Goal: Download file/media

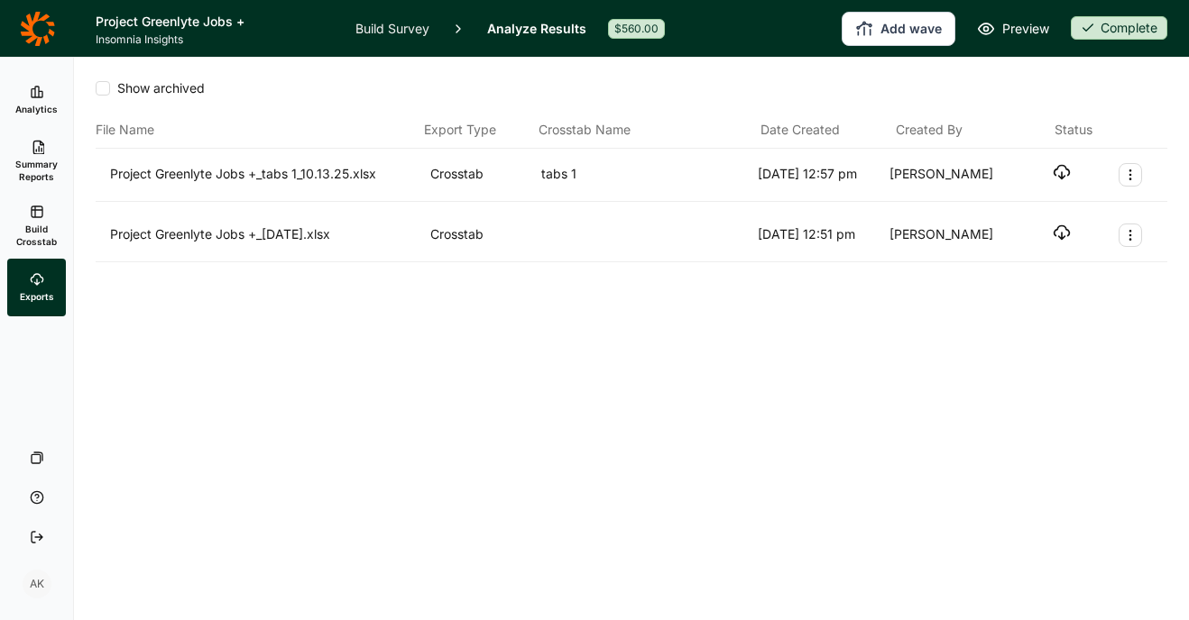
click at [36, 227] on span "Build Crosstab" at bounding box center [36, 235] width 44 height 25
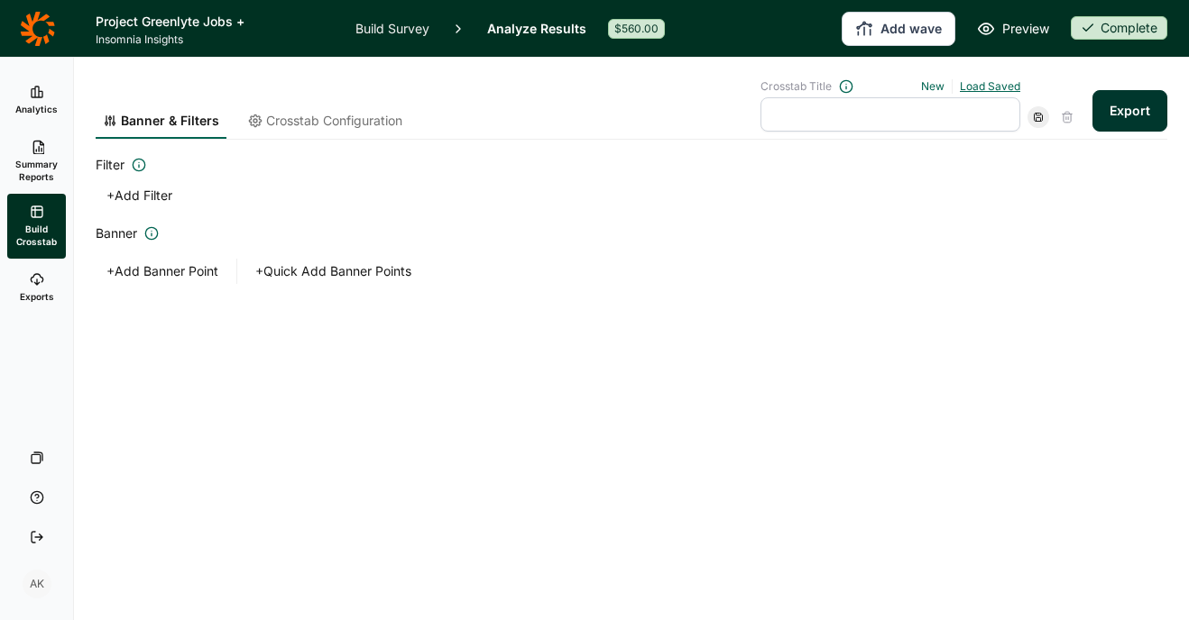
click at [1009, 87] on link "Load Saved" at bounding box center [990, 86] width 60 height 14
click at [800, 167] on div "tabs 1" at bounding box center [883, 167] width 260 height 25
type input "tabs 1"
click at [289, 119] on span "Crosstab Configuration" at bounding box center [334, 121] width 136 height 18
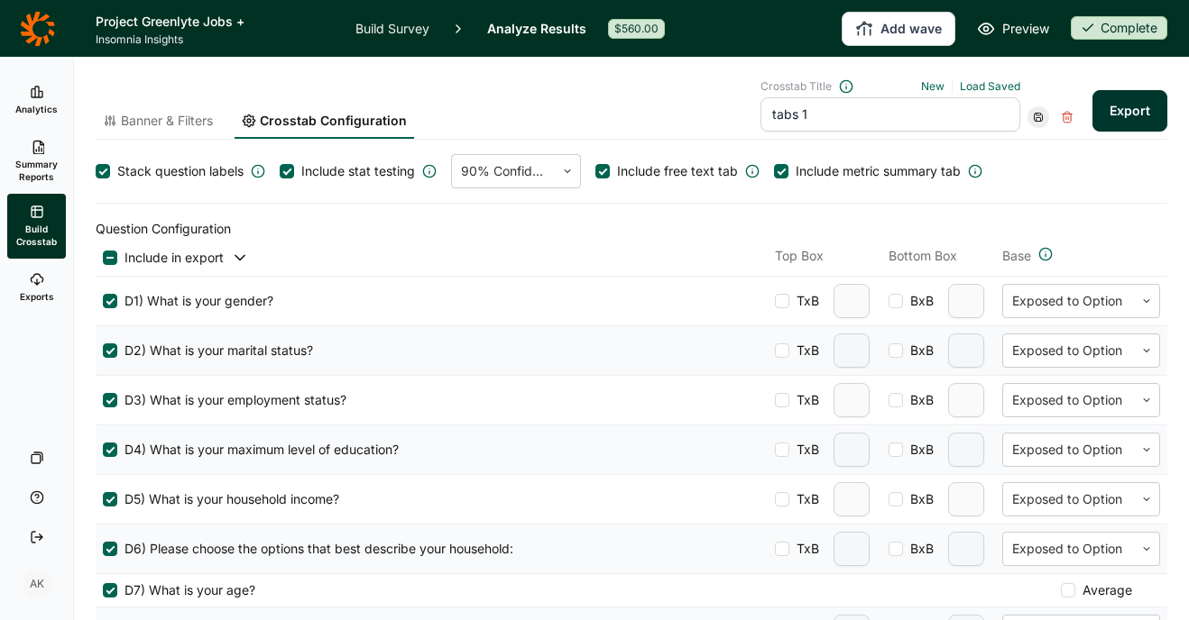
click at [179, 174] on span "Stack question labels" at bounding box center [180, 171] width 126 height 18
click at [96, 171] on input "Stack question labels" at bounding box center [96, 171] width 0 height 0
click at [1121, 114] on button "Export" at bounding box center [1129, 110] width 75 height 41
click at [199, 114] on span "Banner & Filters" at bounding box center [167, 121] width 92 height 18
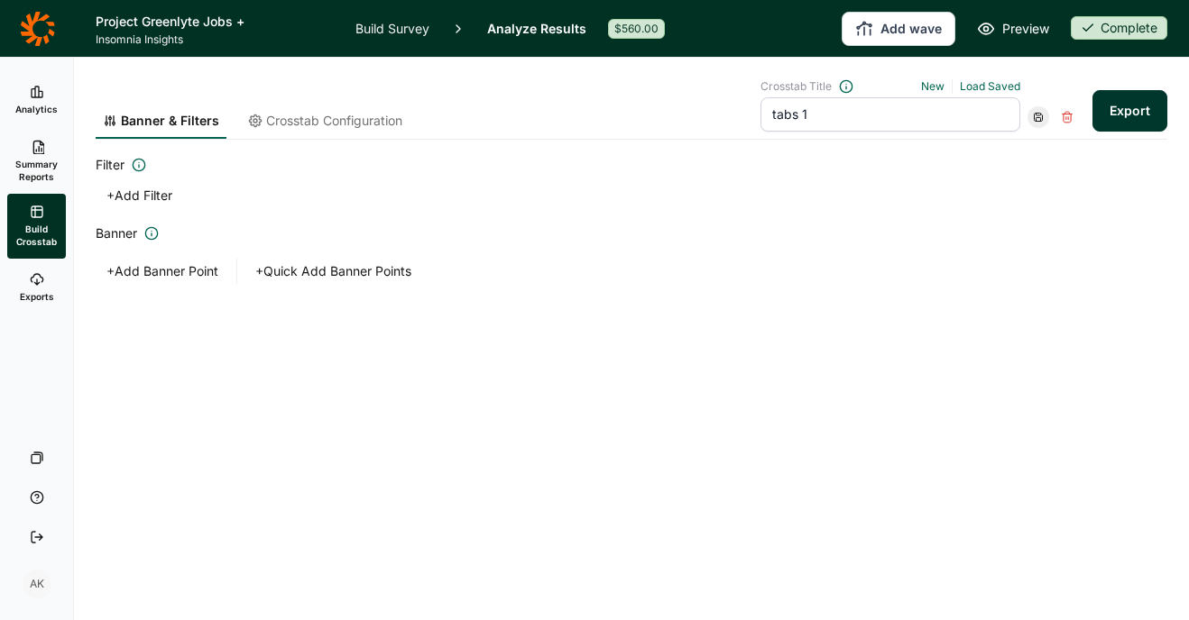
click at [184, 268] on button "+ Add Banner Point" at bounding box center [162, 271] width 133 height 25
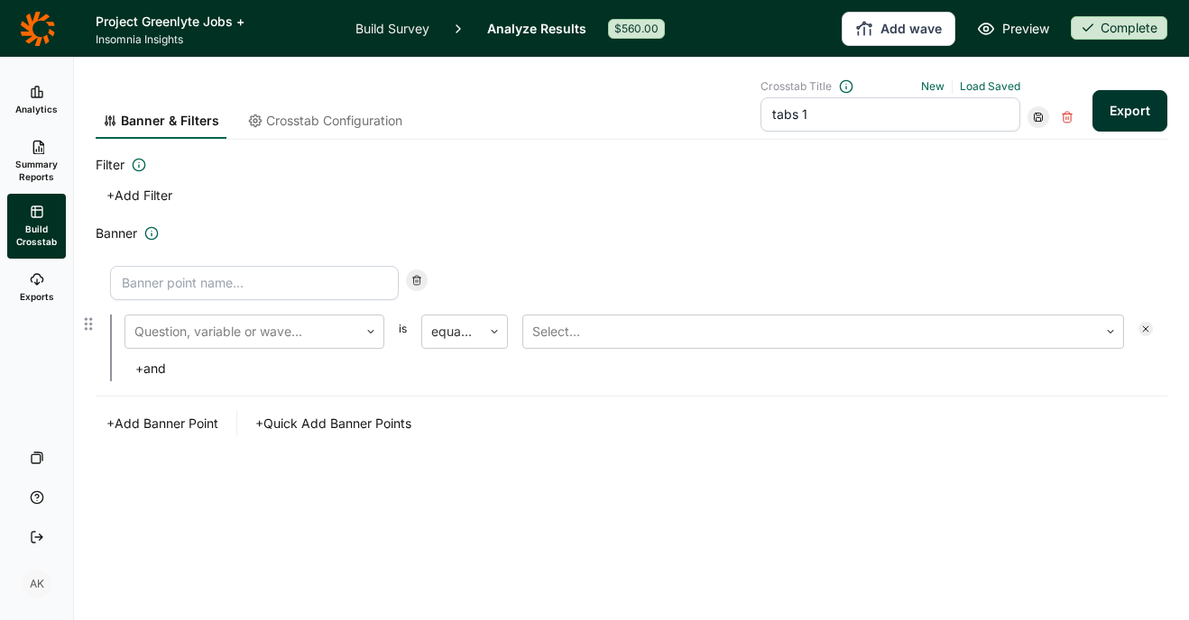
click at [234, 290] on input at bounding box center [254, 283] width 289 height 34
type input "Households with Kids"
click at [298, 345] on div "Question, variable or wave..." at bounding box center [241, 332] width 233 height 32
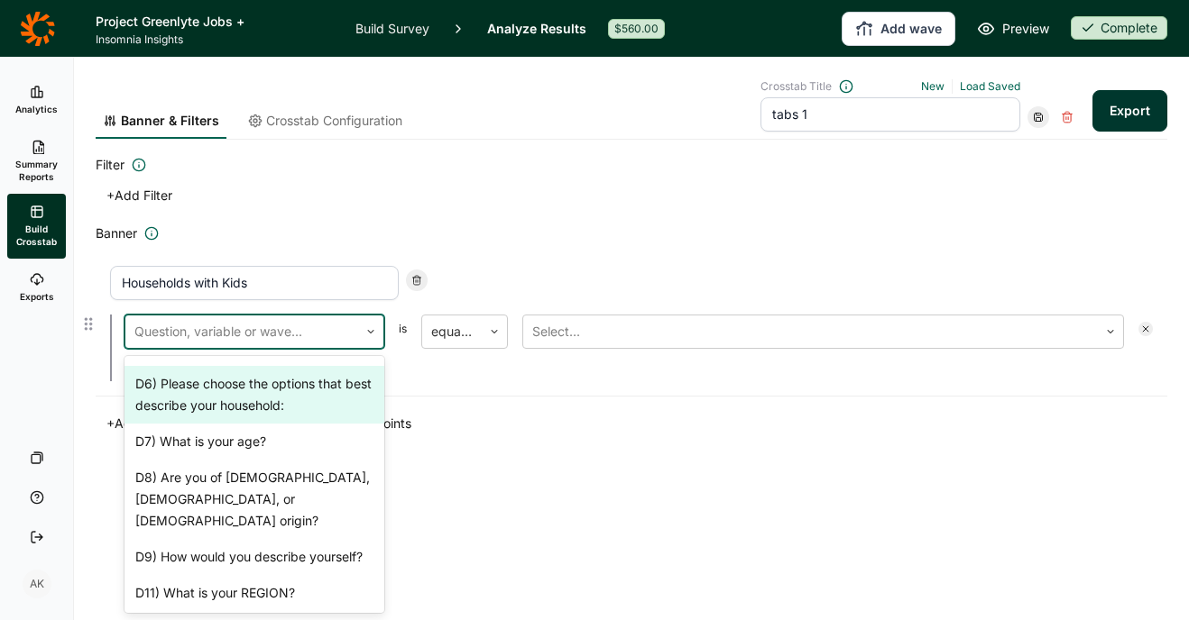
scroll to position [224, 0]
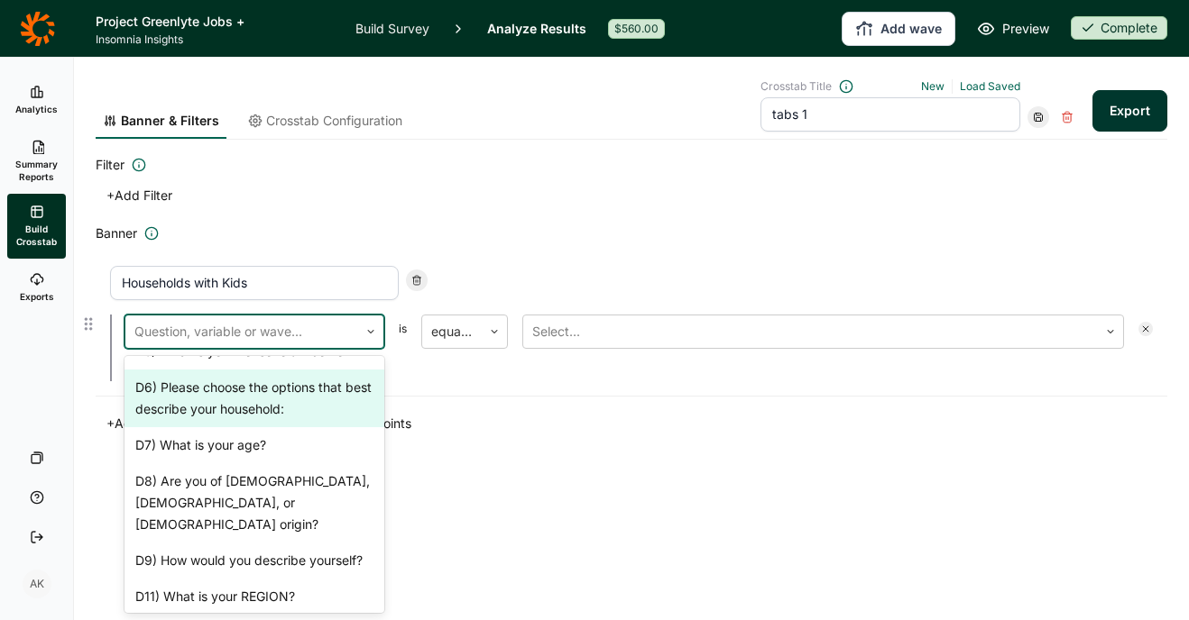
click at [295, 407] on div "D6) Please choose the options that best describe your household:" at bounding box center [254, 399] width 260 height 58
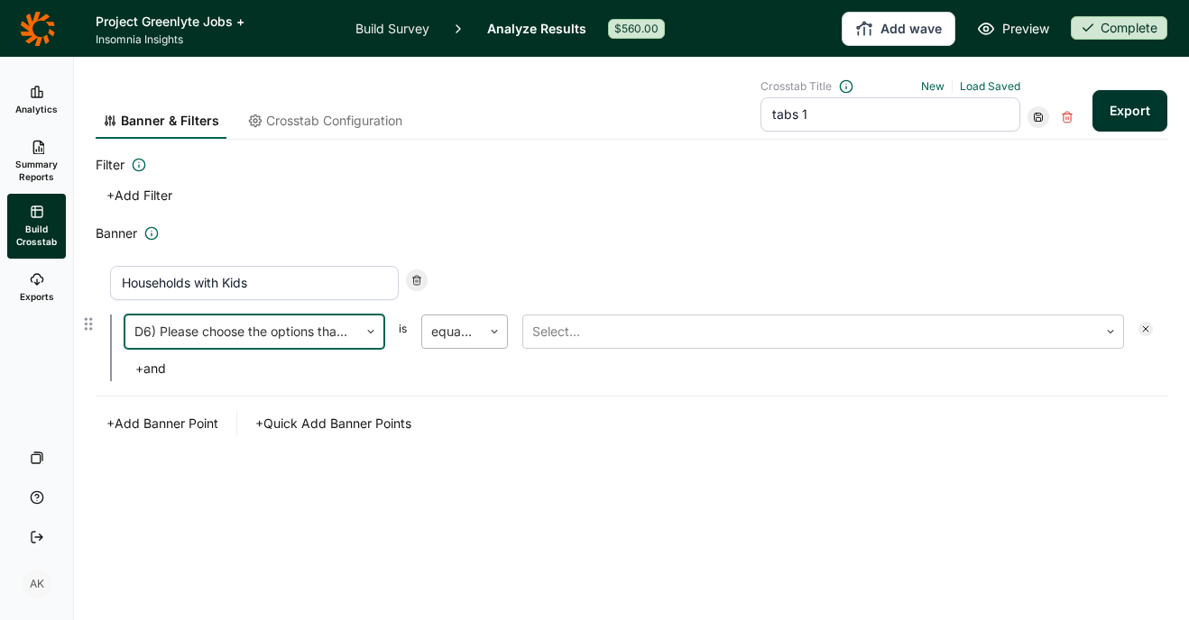
click at [463, 340] on div at bounding box center [451, 331] width 41 height 25
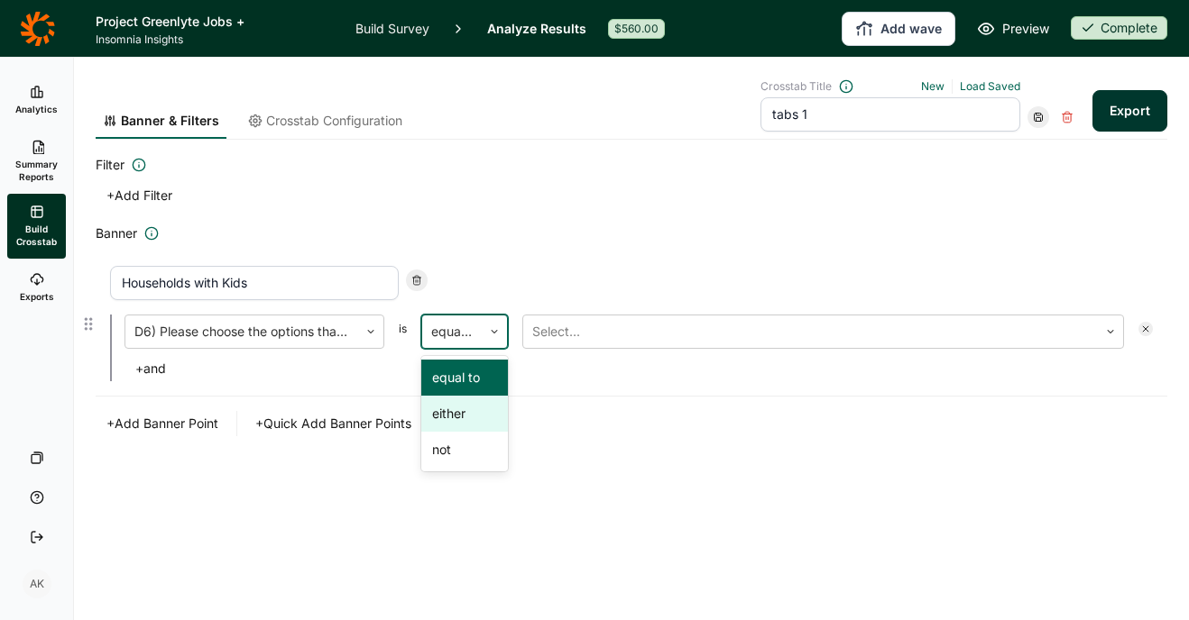
click at [473, 411] on div "either" at bounding box center [464, 414] width 87 height 36
click at [591, 339] on div at bounding box center [810, 331] width 556 height 25
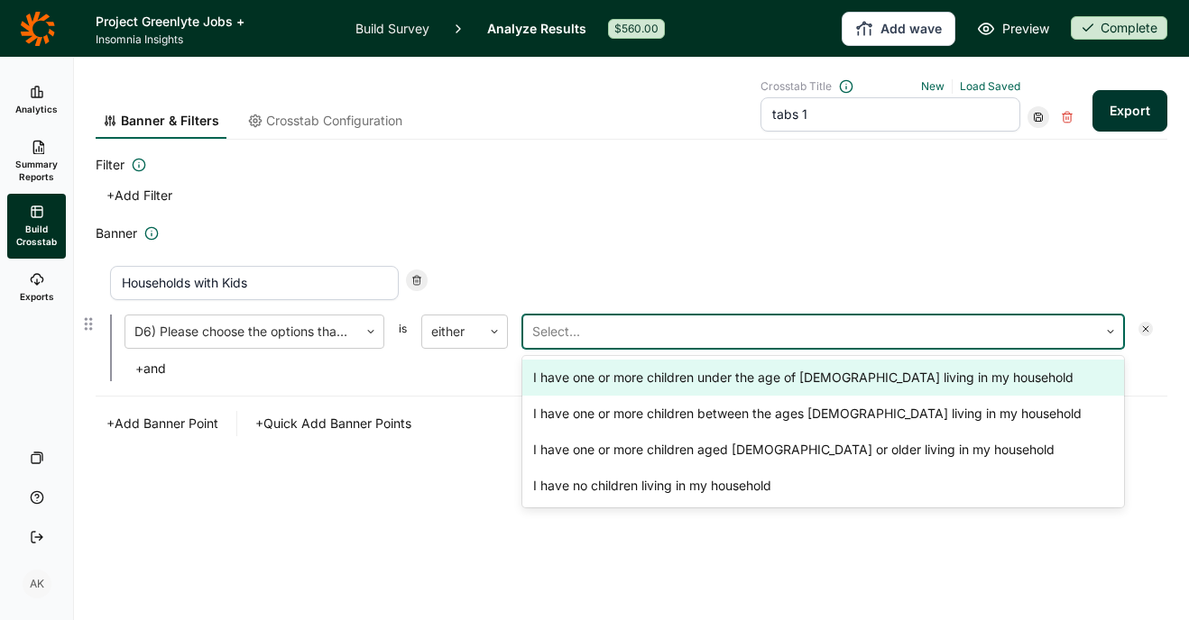
click at [606, 380] on div "I have one or more children under the age of [DEMOGRAPHIC_DATA] living in my ho…" at bounding box center [823, 378] width 602 height 36
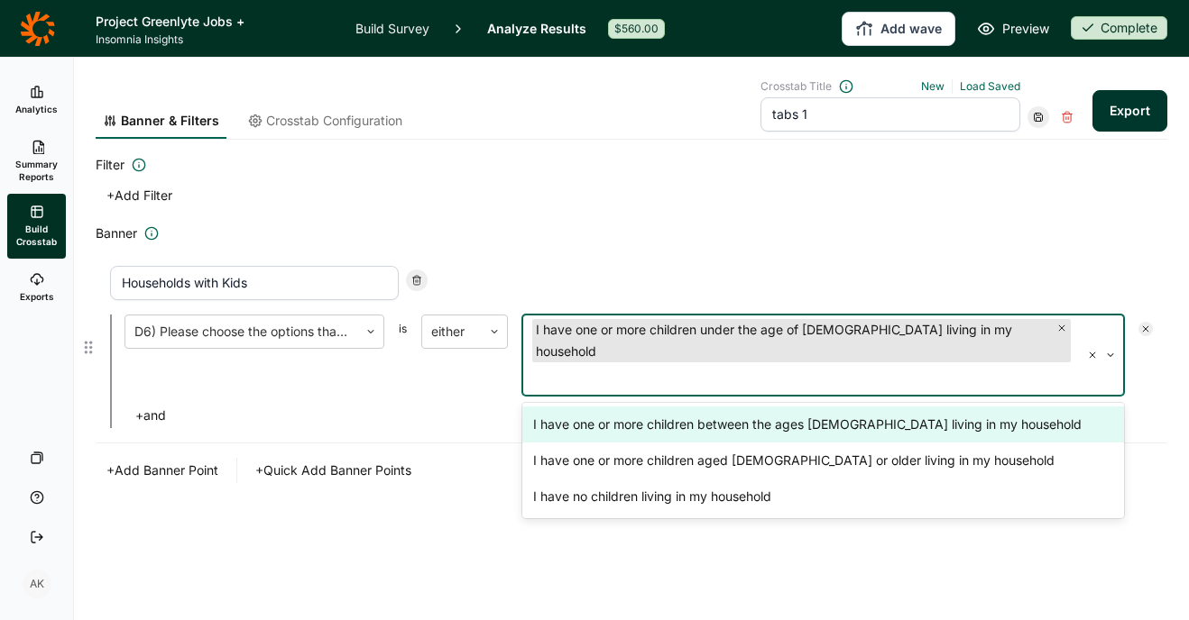
click at [606, 407] on div "I have one or more children between the ages [DEMOGRAPHIC_DATA] living in my ho…" at bounding box center [823, 425] width 602 height 36
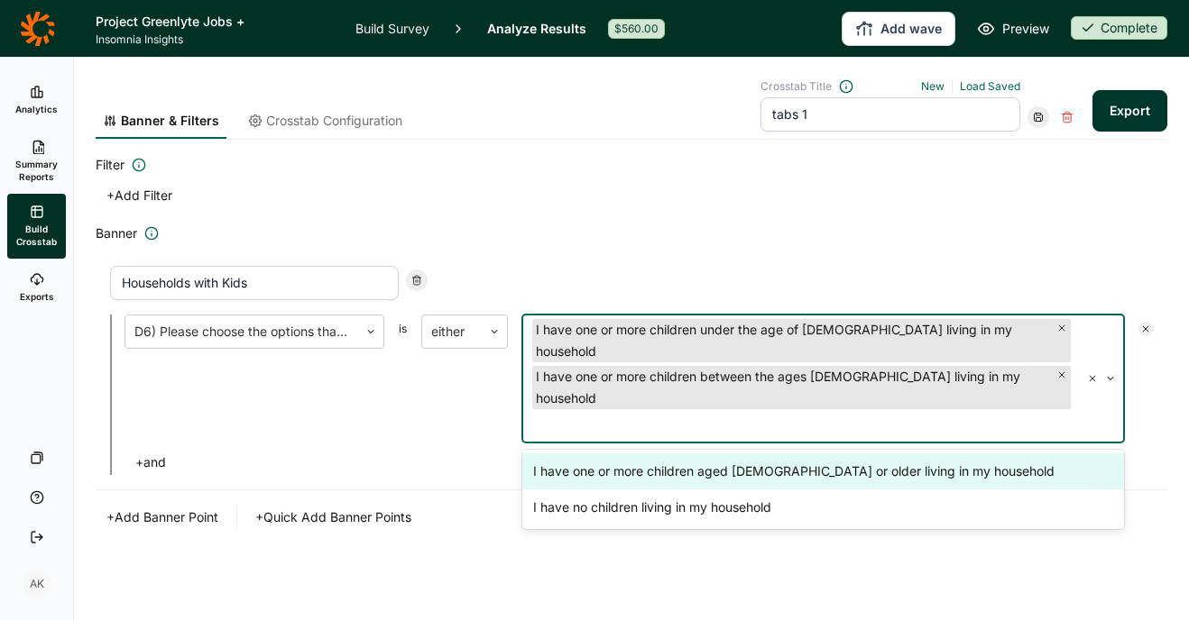
click at [683, 538] on div "Banner & Filters Crosstab Configuration Crosstab Title New Load Saved tabs 1 Ex…" at bounding box center [631, 337] width 1071 height 559
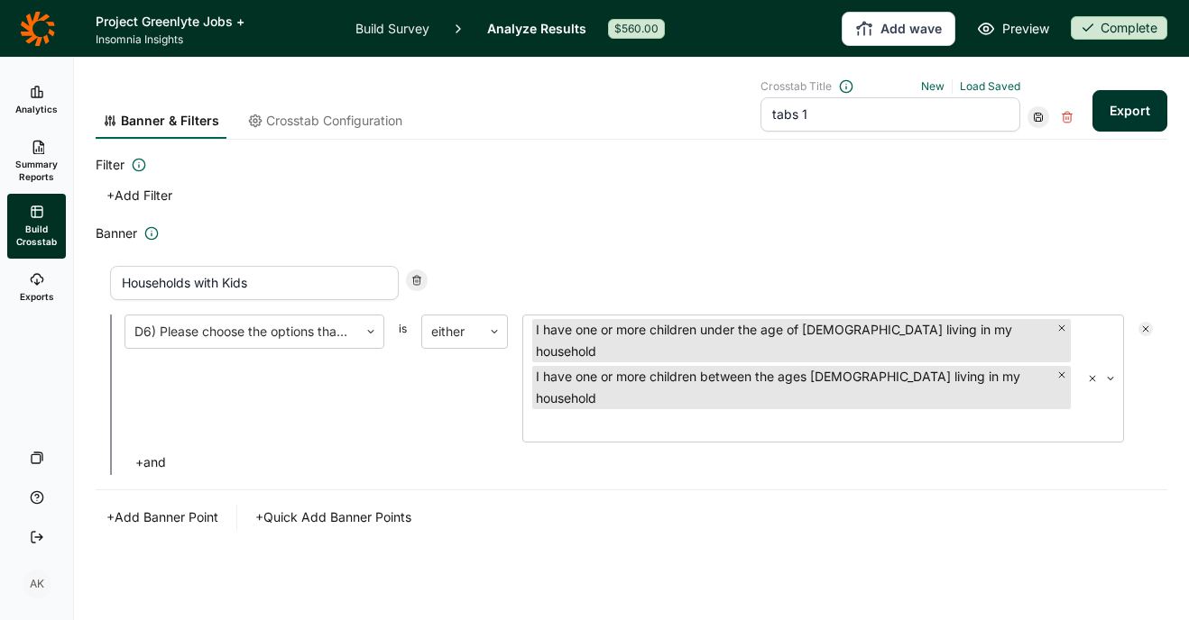
click at [198, 505] on button "+ Add Banner Point" at bounding box center [162, 517] width 133 height 25
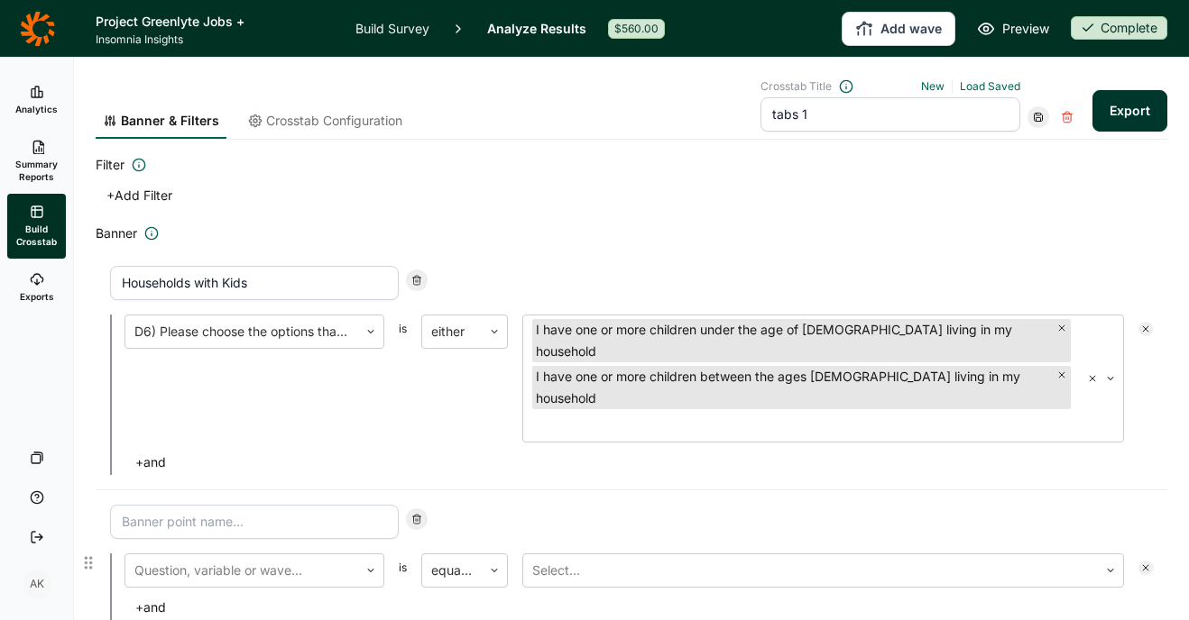
click at [225, 505] on input at bounding box center [254, 522] width 289 height 34
type input "Women"
click at [260, 558] on div at bounding box center [241, 570] width 215 height 25
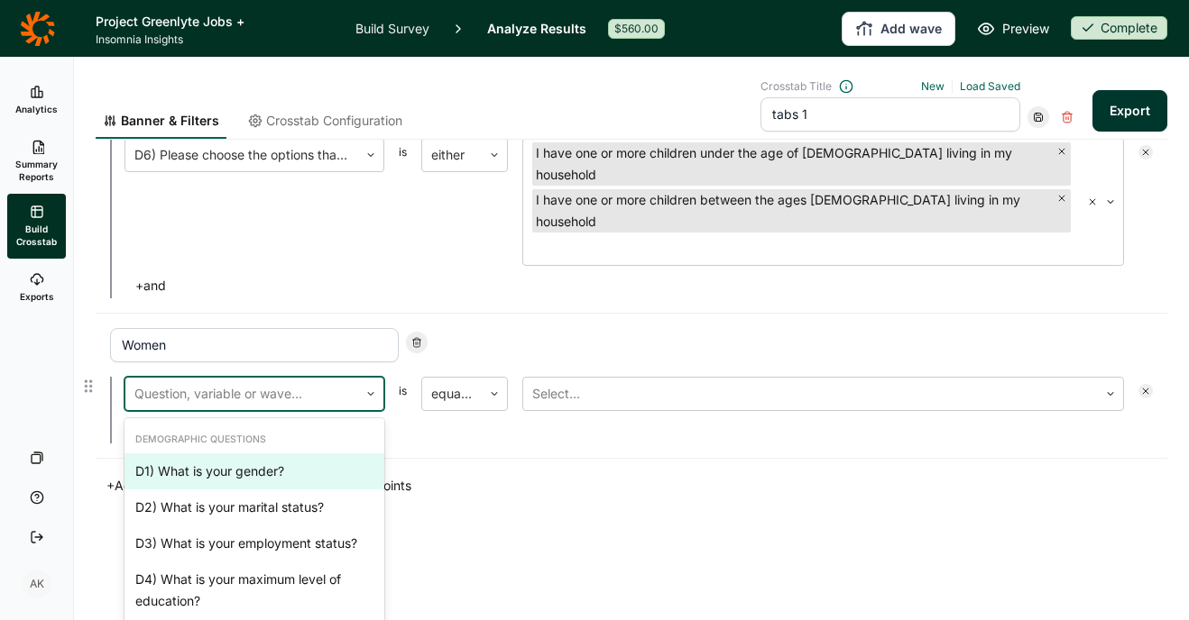
click at [253, 454] on div "D1) What is your gender?" at bounding box center [254, 472] width 260 height 36
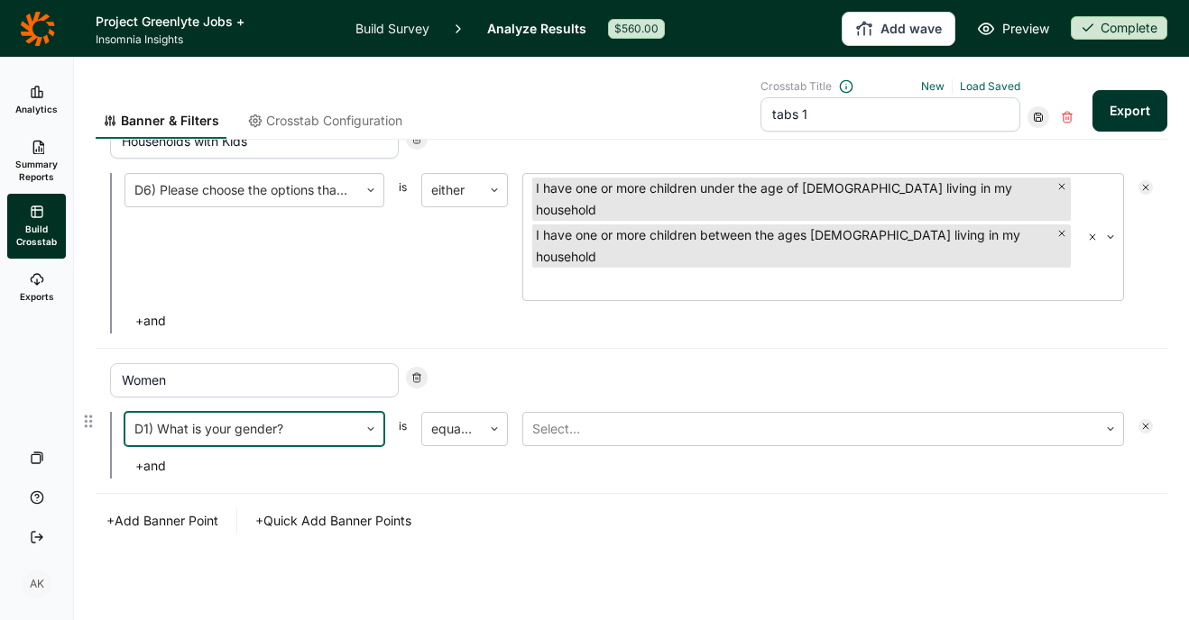
scroll to position [73, 0]
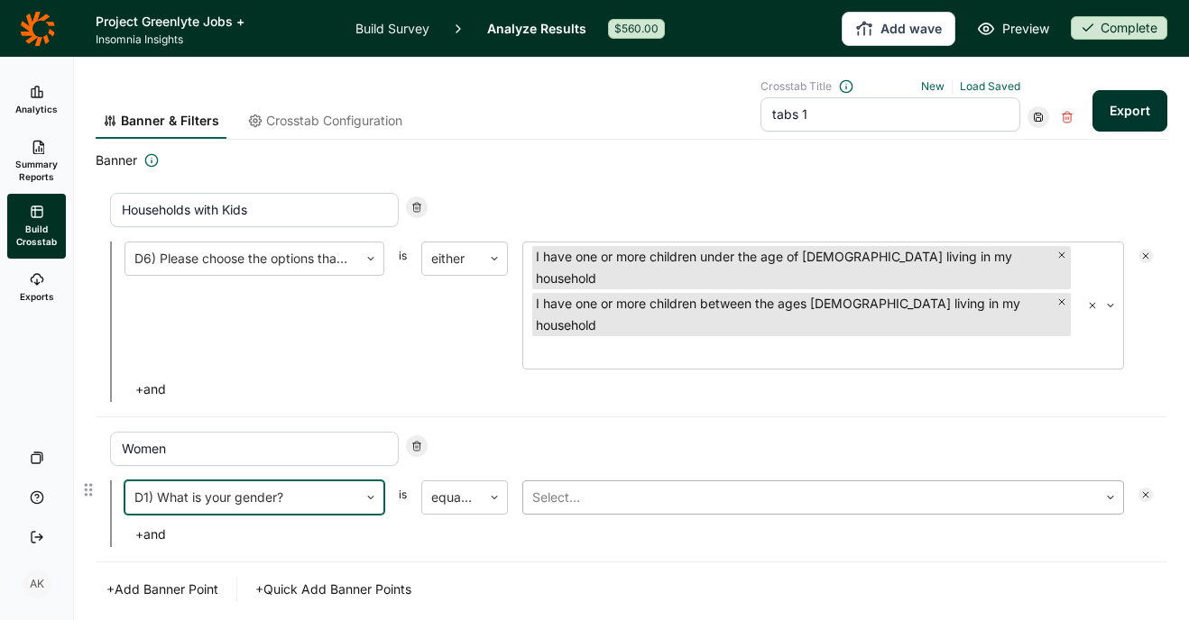
click at [605, 485] on div at bounding box center [810, 497] width 556 height 25
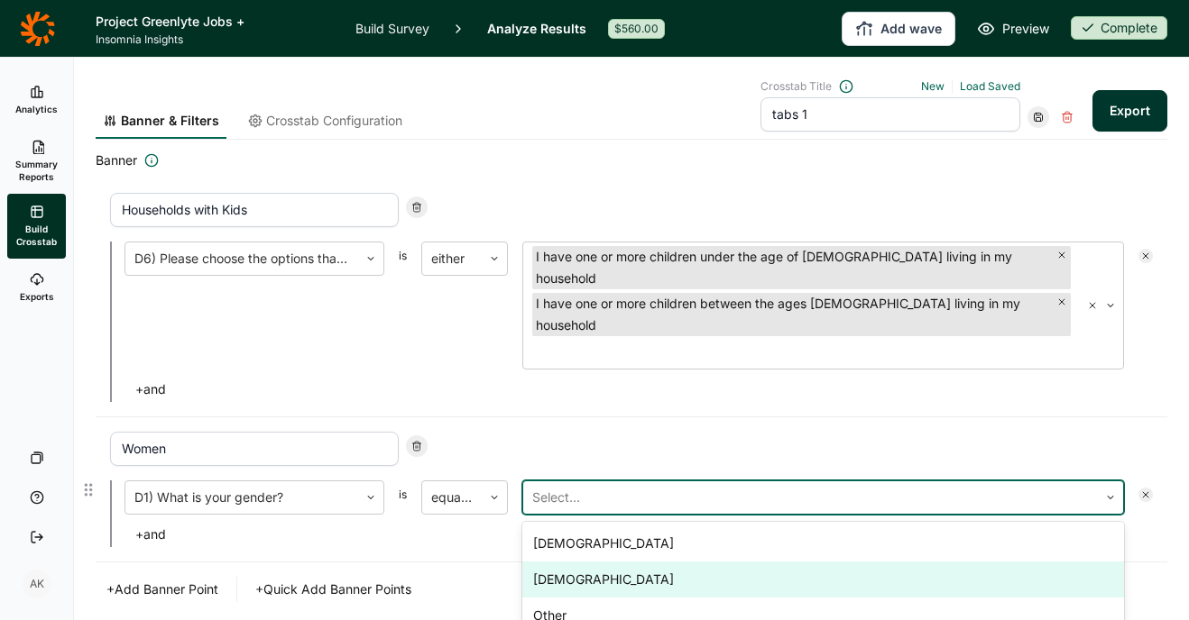
click at [621, 562] on div "[DEMOGRAPHIC_DATA]" at bounding box center [823, 580] width 602 height 36
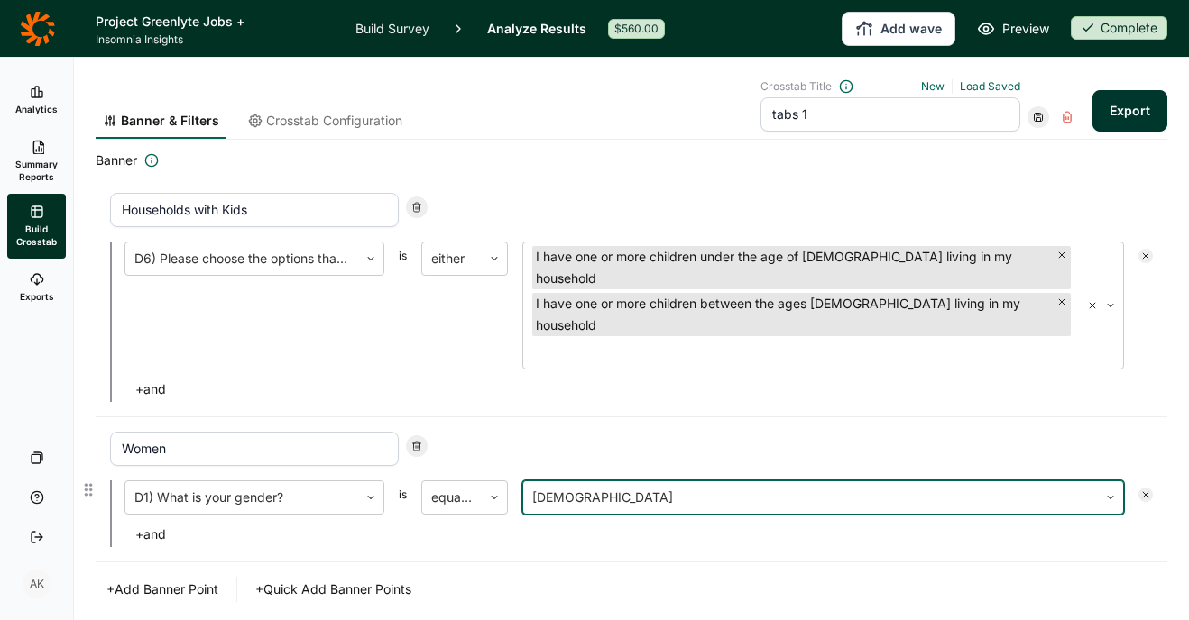
click at [474, 547] on div "Banner & Filters Crosstab Configuration Crosstab Title New Load Saved tabs 1 Ex…" at bounding box center [631, 337] width 1071 height 704
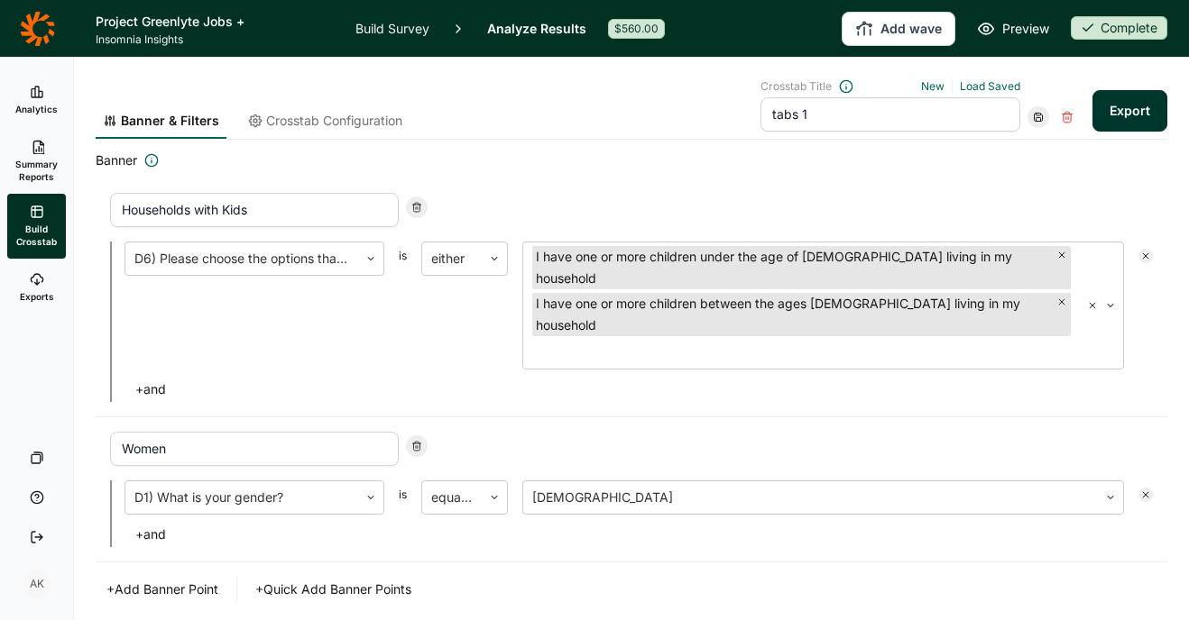
click at [180, 577] on button "+ Add Banner Point" at bounding box center [162, 589] width 133 height 25
click at [218, 577] on input at bounding box center [254, 594] width 289 height 34
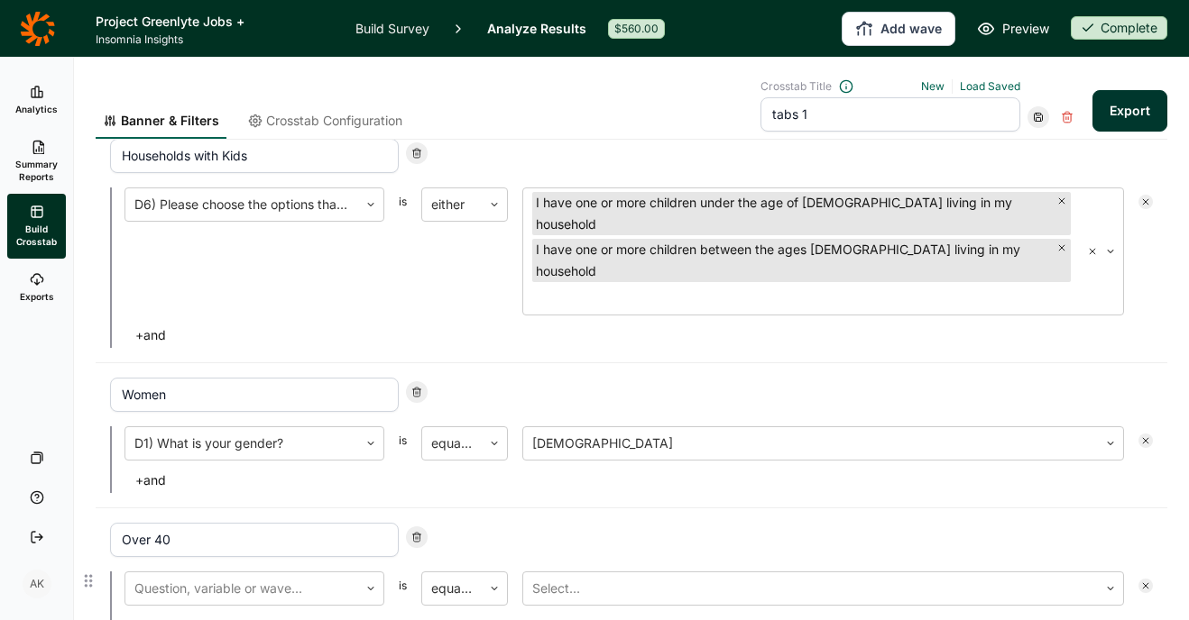
scroll to position [177, 0]
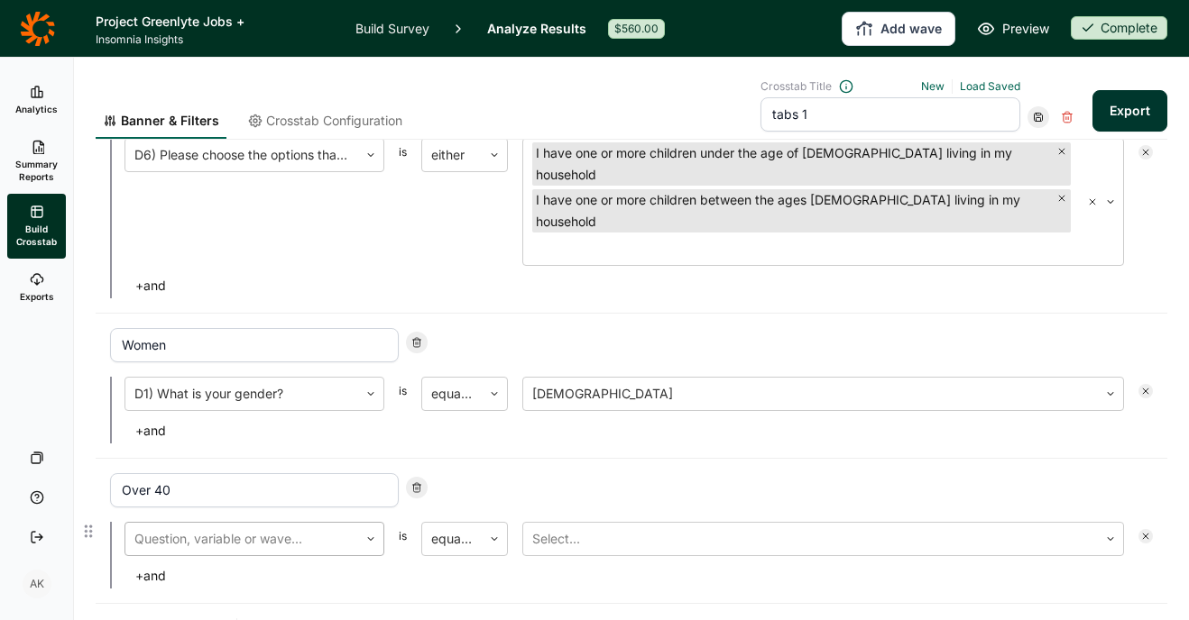
type input "Over 40"
click at [201, 527] on div at bounding box center [241, 539] width 215 height 25
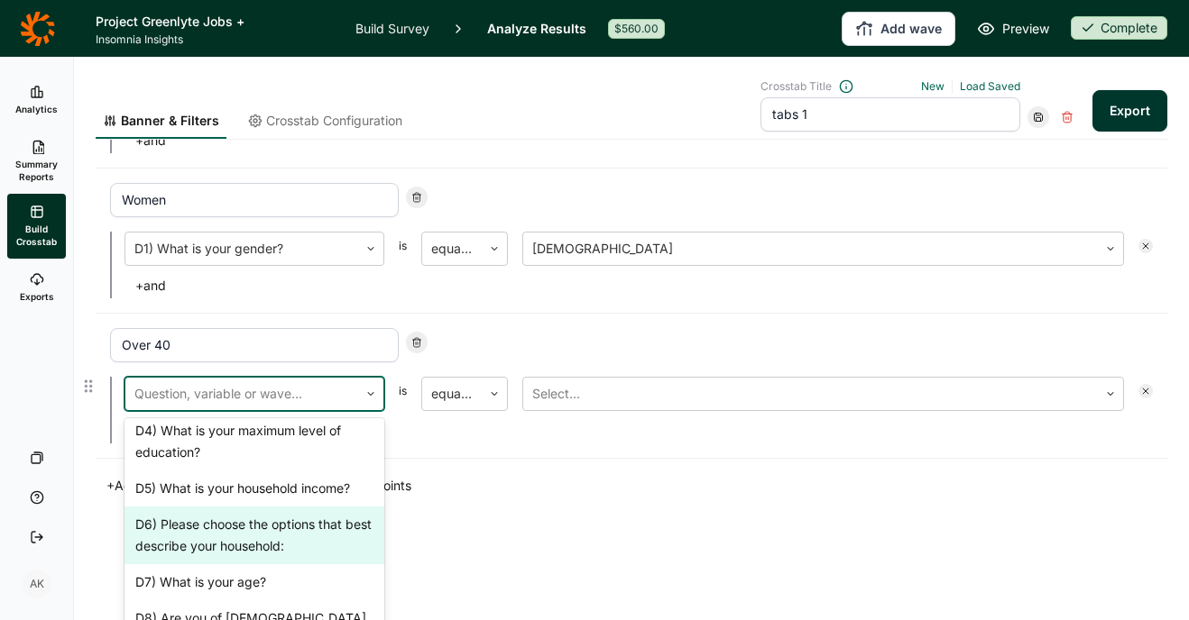
scroll to position [178, 0]
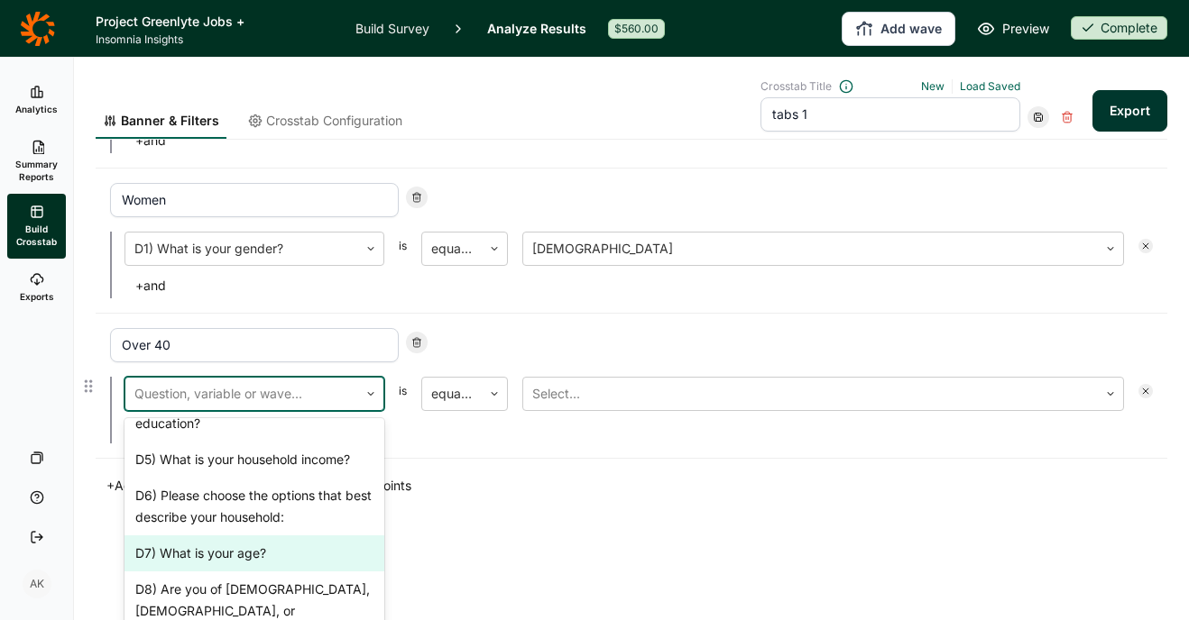
click at [244, 536] on div "D7) What is your age?" at bounding box center [254, 554] width 260 height 36
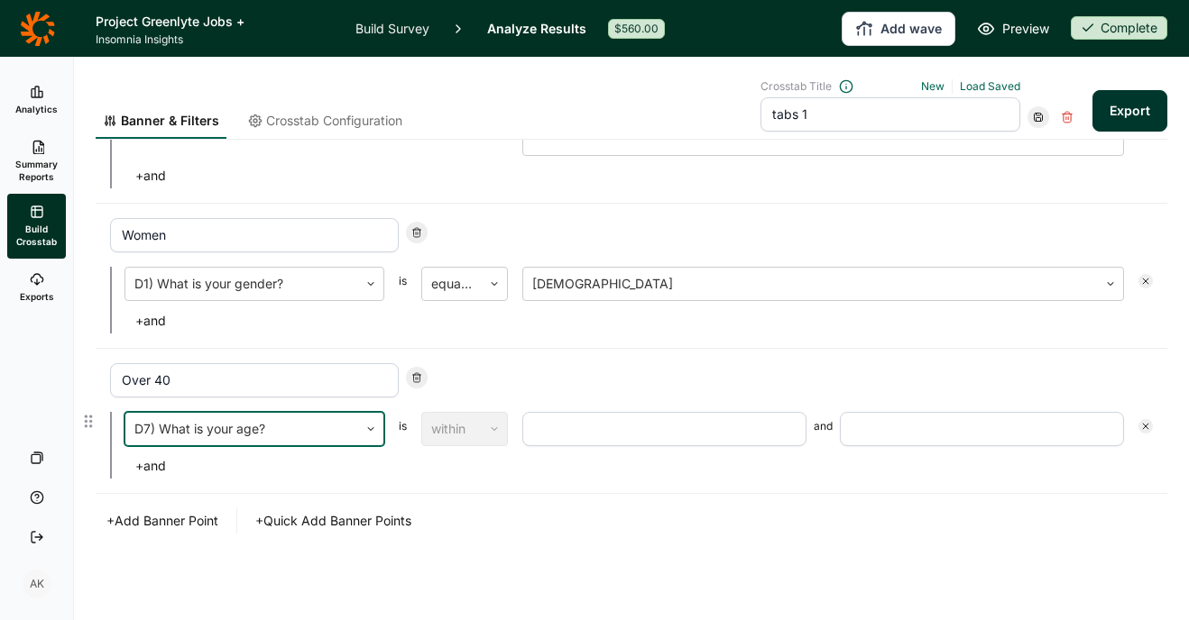
scroll to position [218, 0]
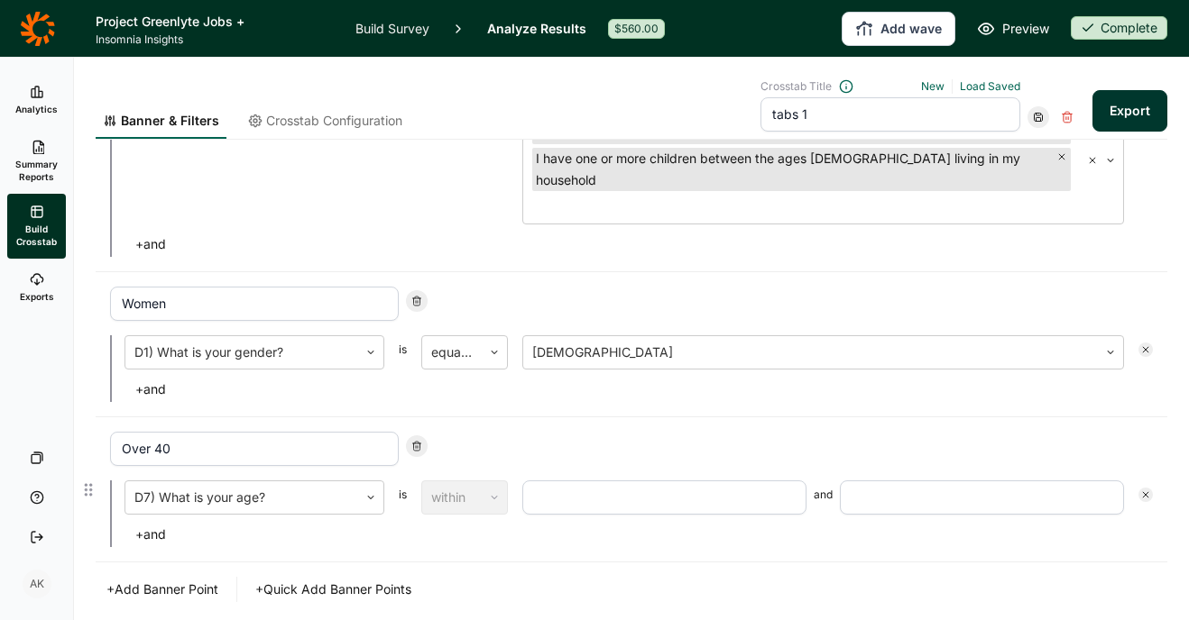
click at [569, 481] on input "number" at bounding box center [664, 498] width 284 height 34
type input "40"
type input "99"
click at [354, 577] on button "+ Quick Add Banner Points" at bounding box center [333, 589] width 178 height 25
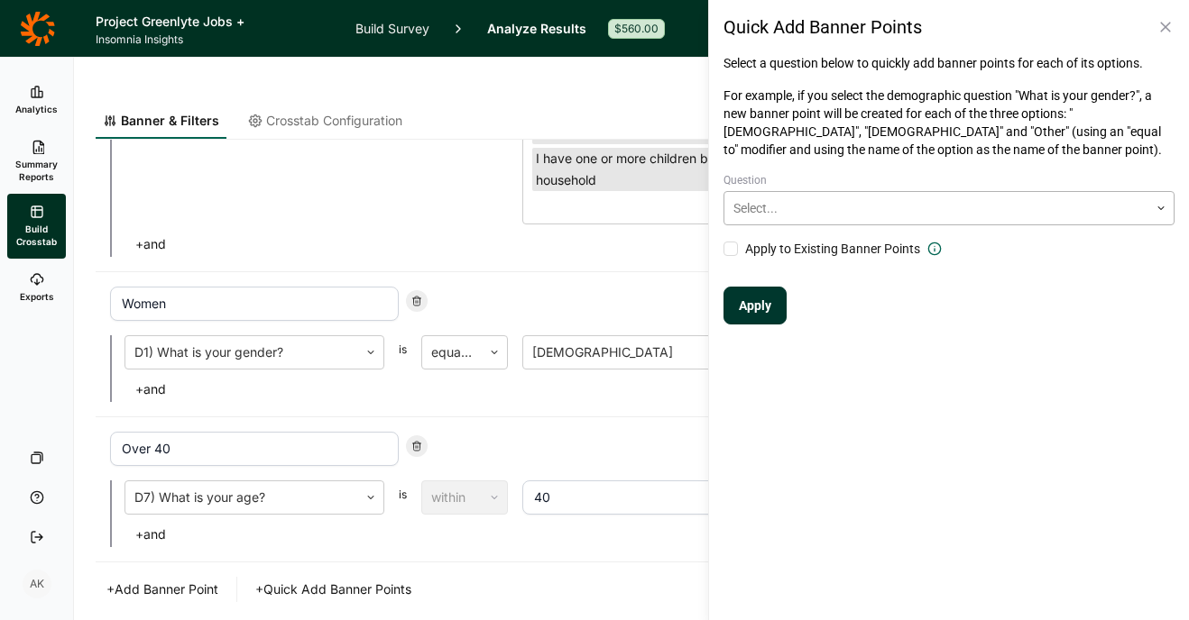
click at [966, 204] on div at bounding box center [936, 209] width 406 height 22
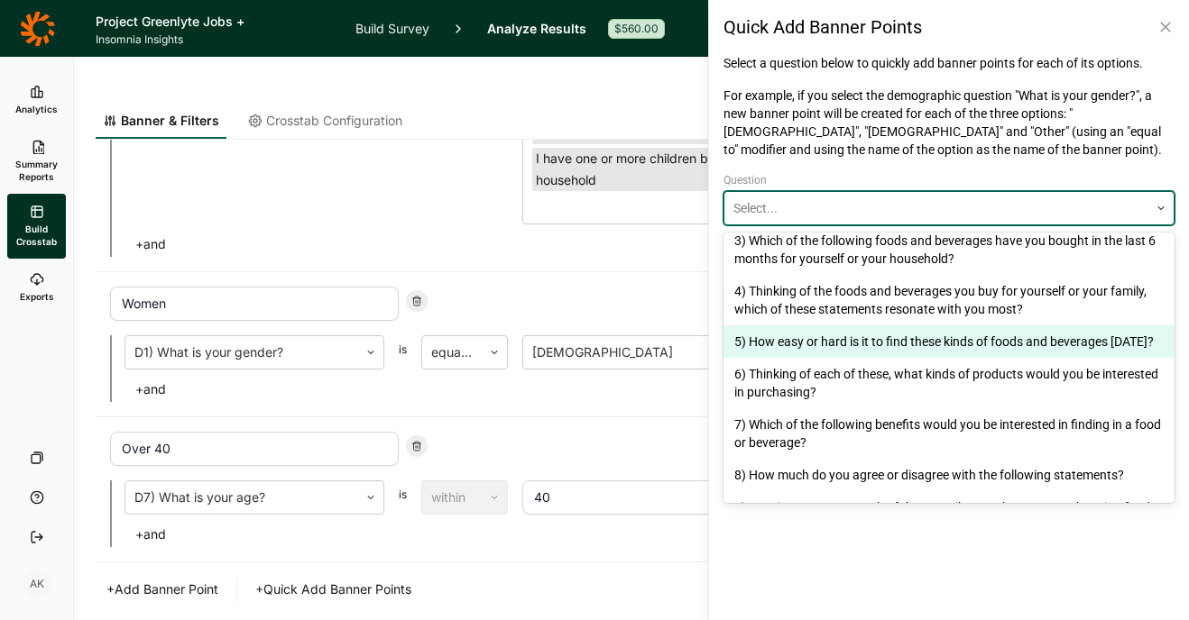
scroll to position [449, 0]
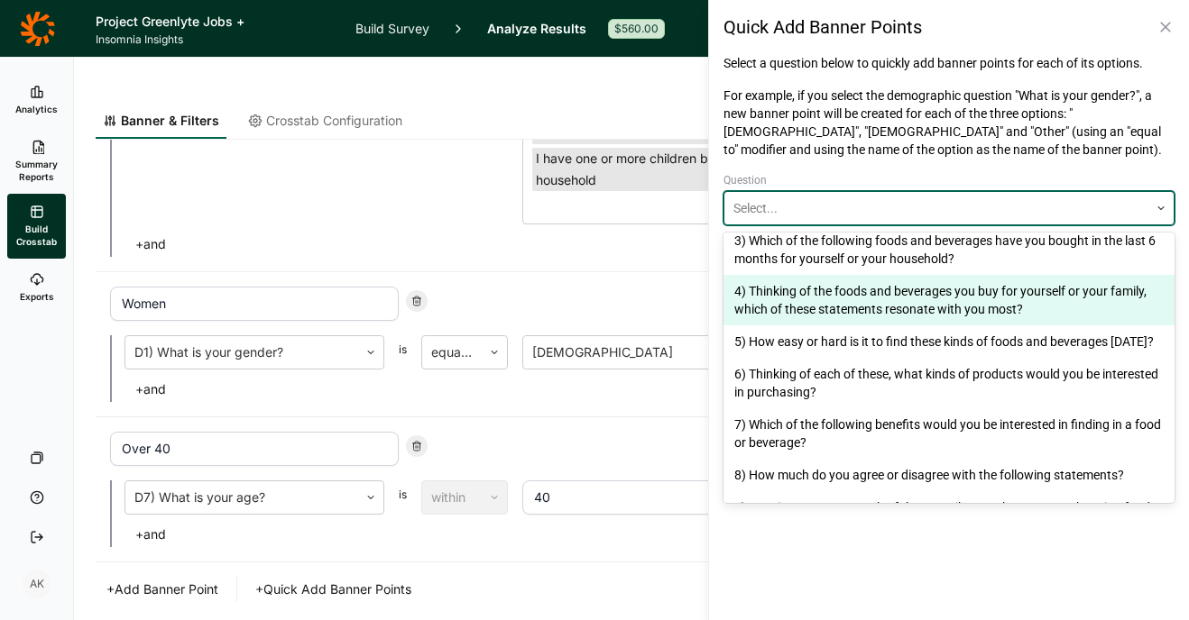
click at [827, 290] on div "4) Thinking of the foods and beverages you buy for yourself or your family, whi…" at bounding box center [948, 300] width 451 height 51
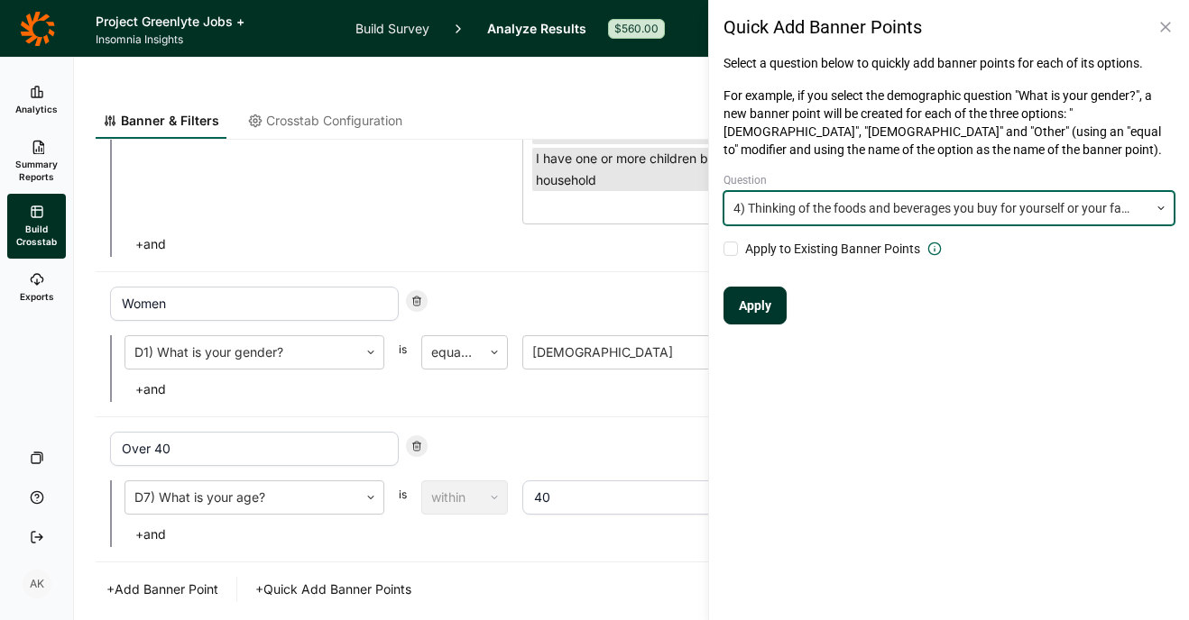
click at [841, 358] on div "Quick Add Banner Points Select a question below to quickly add banner points fo…" at bounding box center [948, 310] width 481 height 620
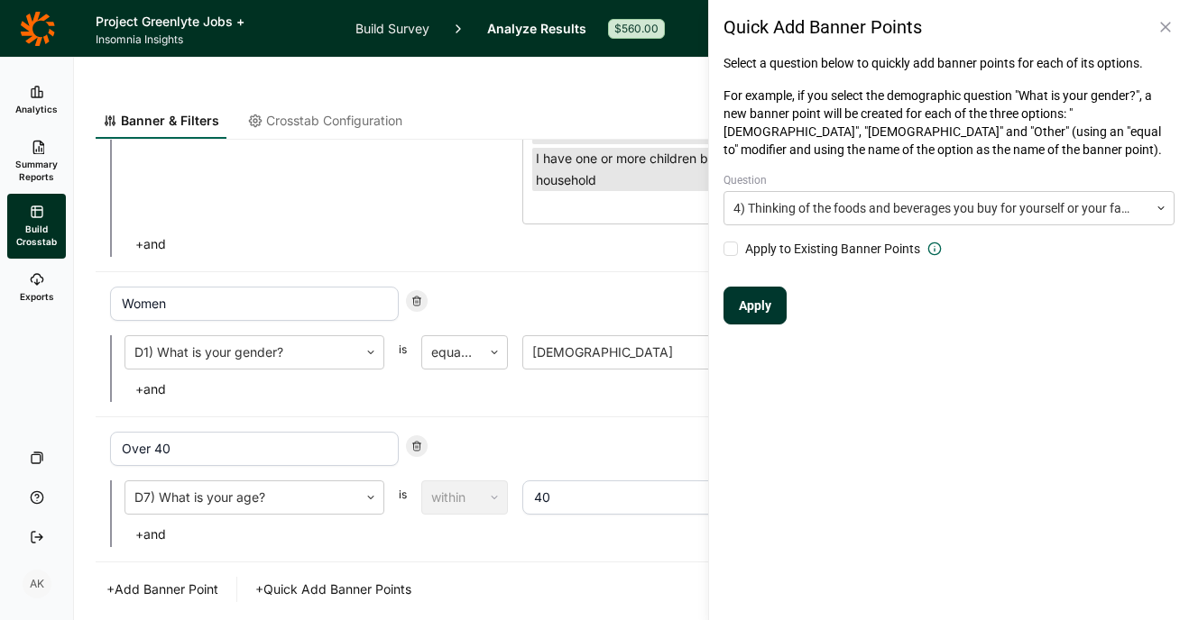
click at [748, 297] on button "Apply" at bounding box center [754, 306] width 63 height 38
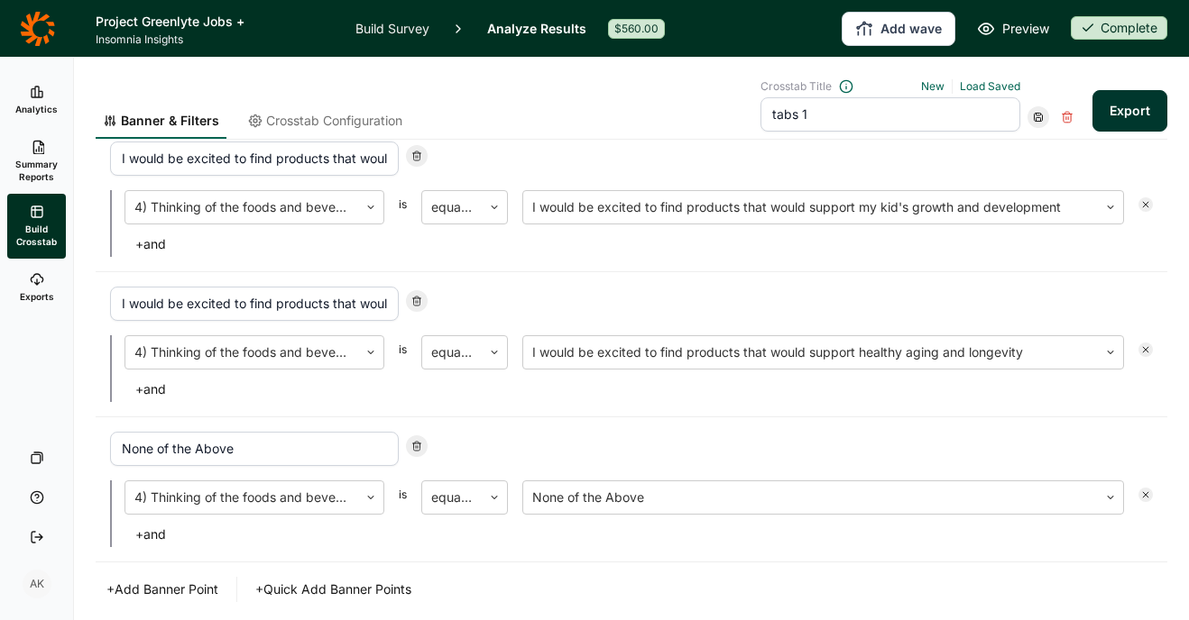
click at [1125, 113] on button "Export" at bounding box center [1129, 110] width 75 height 41
click at [868, 108] on input "tabs 1" at bounding box center [890, 114] width 260 height 34
type input "tabs 2"
click at [1034, 119] on use at bounding box center [1038, 118] width 8 height 8
click at [1040, 168] on div "Save as new" at bounding box center [1080, 166] width 144 height 25
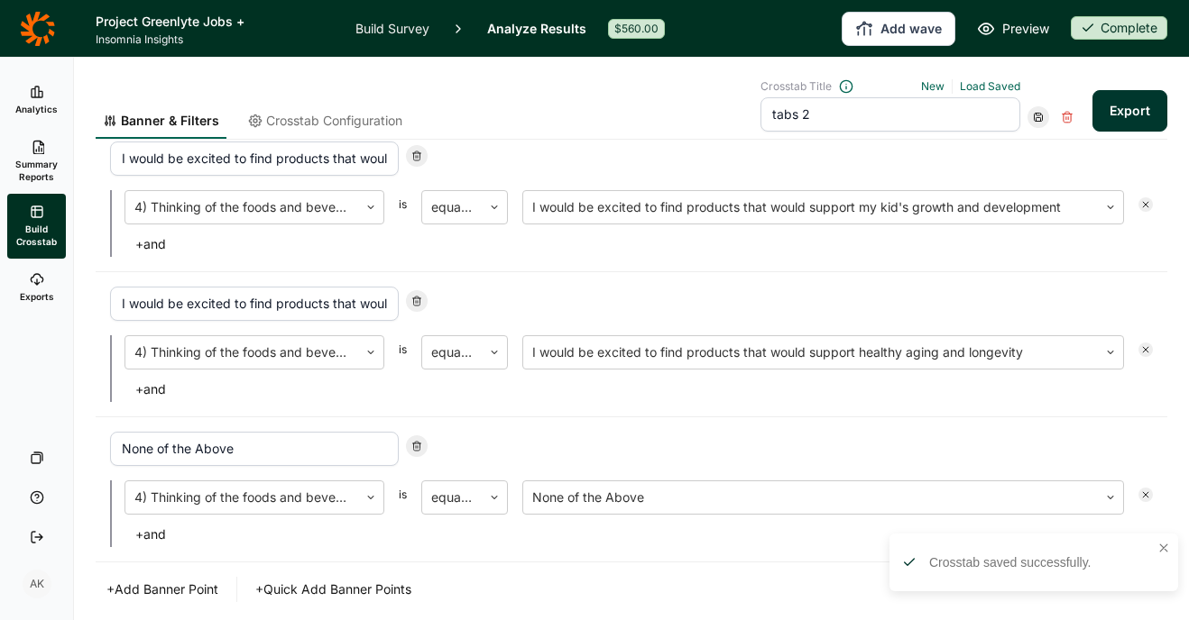
click at [41, 287] on link "Exports" at bounding box center [36, 288] width 59 height 58
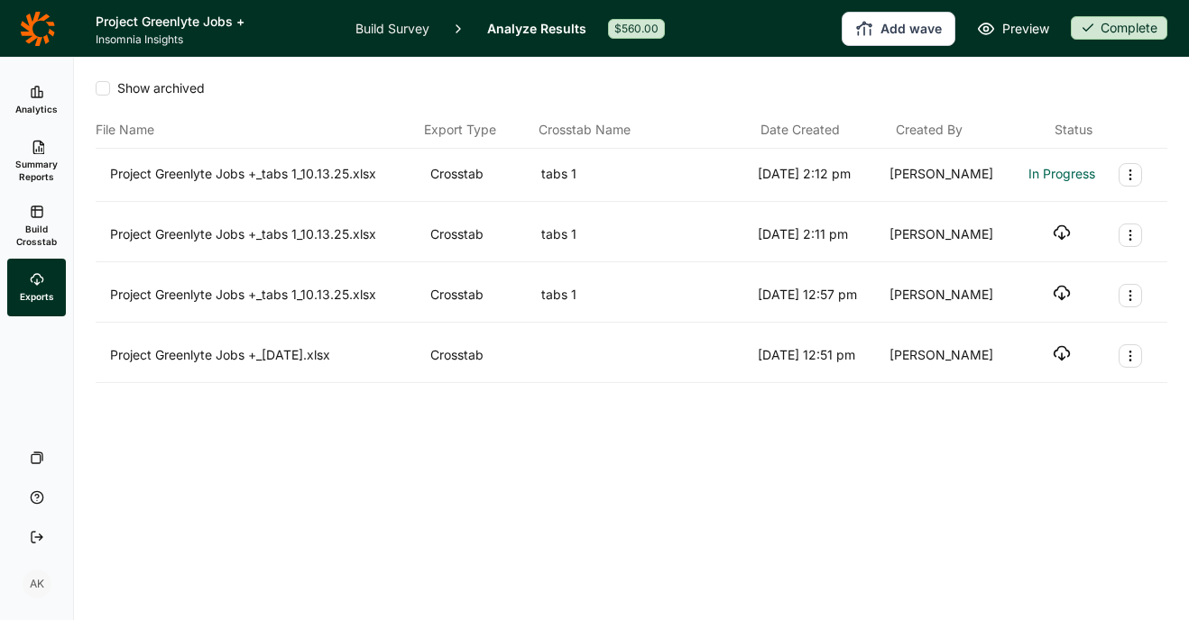
click at [1057, 227] on use "button" at bounding box center [1060, 233] width 15 height 14
click at [692, 114] on div "File Name Export Type Crosstab Name Date Created Created By Status" at bounding box center [631, 130] width 1071 height 37
click at [26, 244] on span "Build Crosstab" at bounding box center [36, 235] width 44 height 25
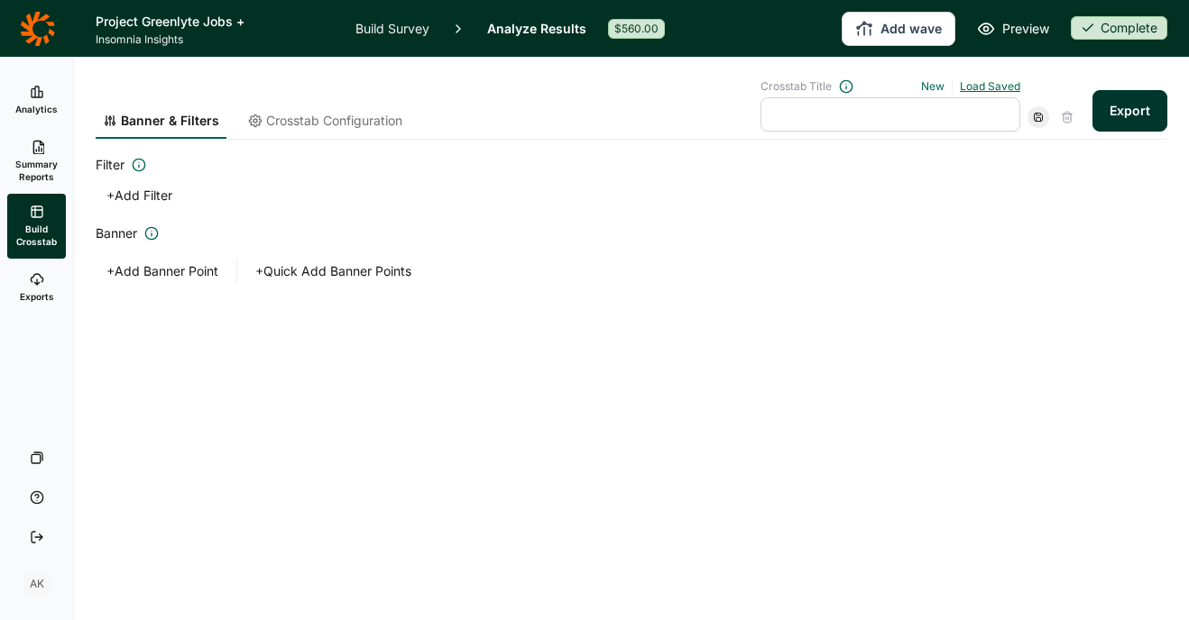
click at [997, 80] on link "Load Saved" at bounding box center [990, 86] width 60 height 14
click at [799, 194] on div "tabs 2" at bounding box center [883, 192] width 260 height 25
type input "tabs 2"
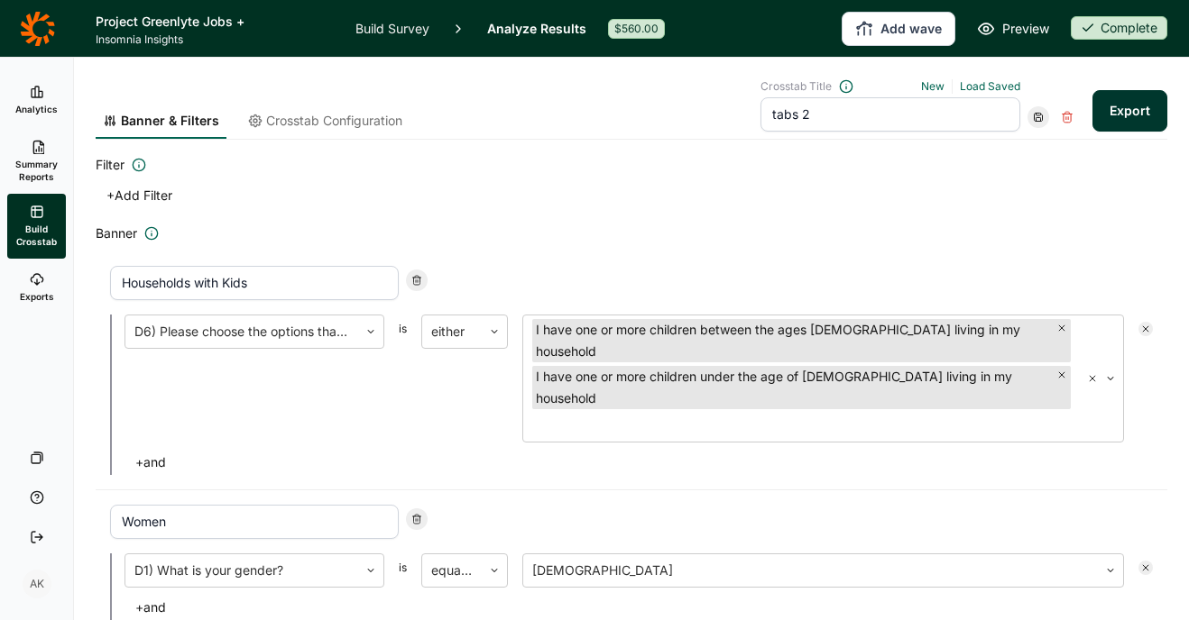
click at [1103, 112] on button "Export" at bounding box center [1129, 110] width 75 height 41
click at [977, 569] on link "download your file here" at bounding box center [1023, 570] width 142 height 14
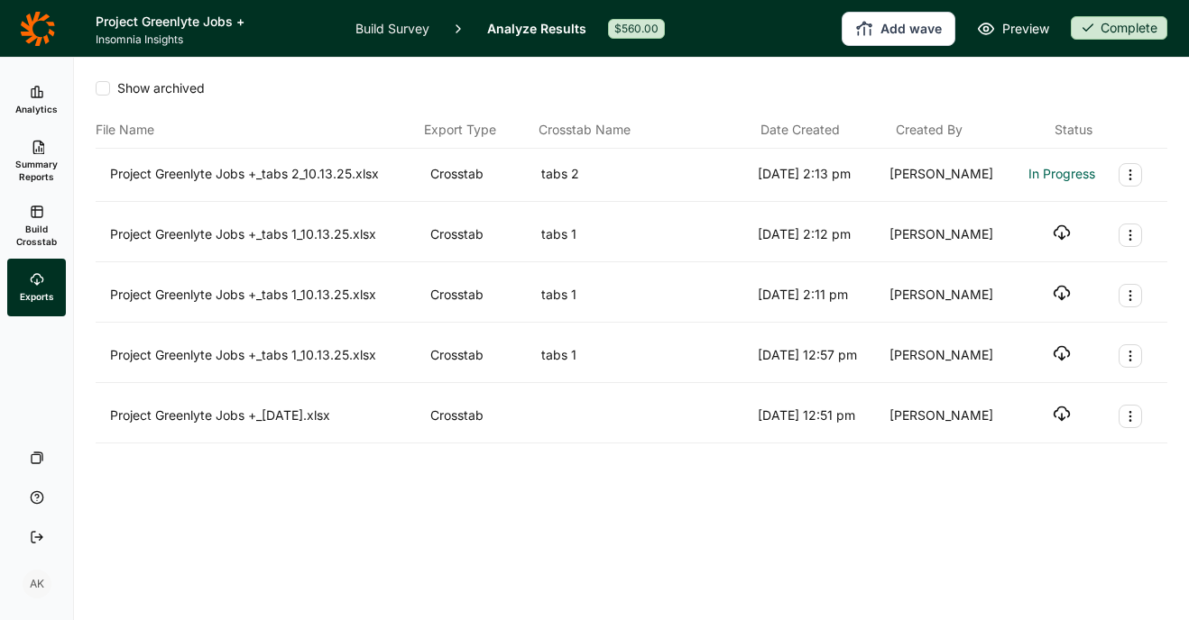
click at [1062, 234] on icon "button" at bounding box center [1061, 233] width 18 height 18
